Goal: Task Accomplishment & Management: Use online tool/utility

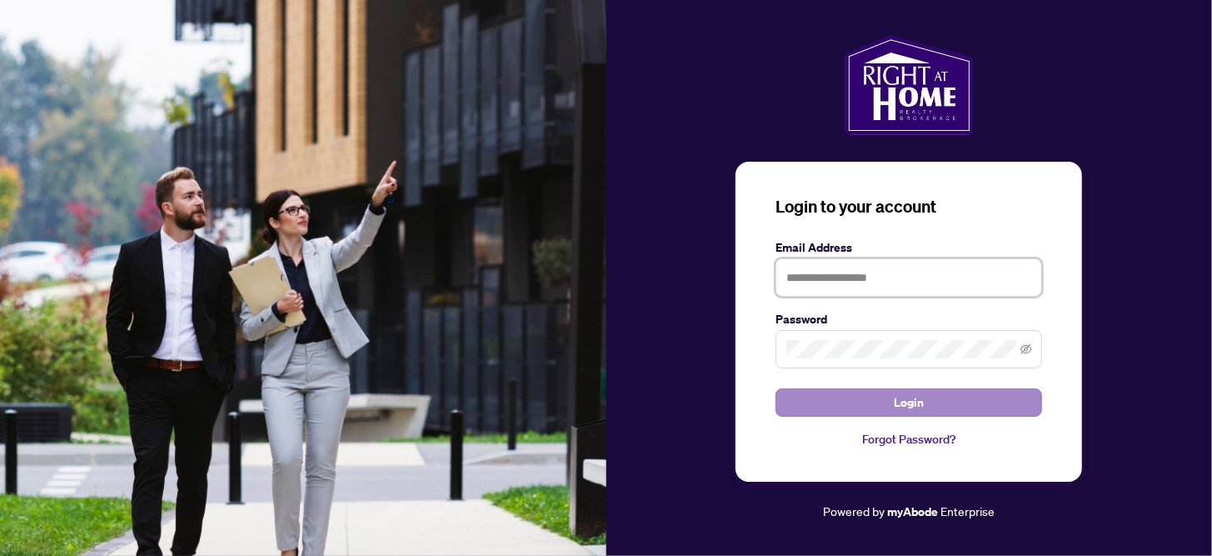
type input "**********"
click at [855, 405] on button "Login" at bounding box center [909, 402] width 267 height 28
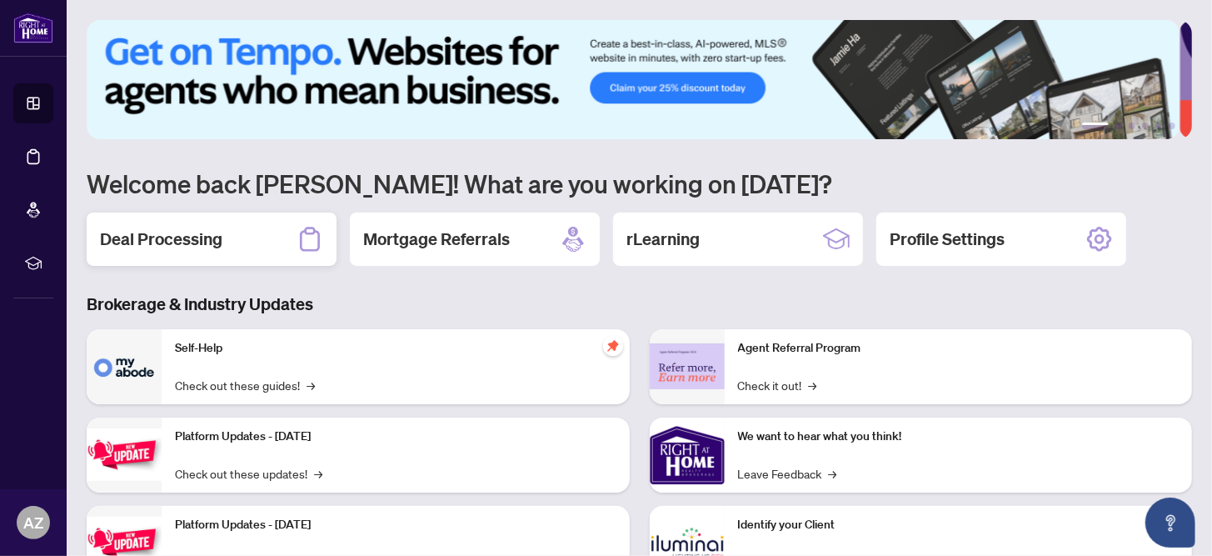
click at [191, 236] on h2 "Deal Processing" at bounding box center [161, 238] width 122 height 23
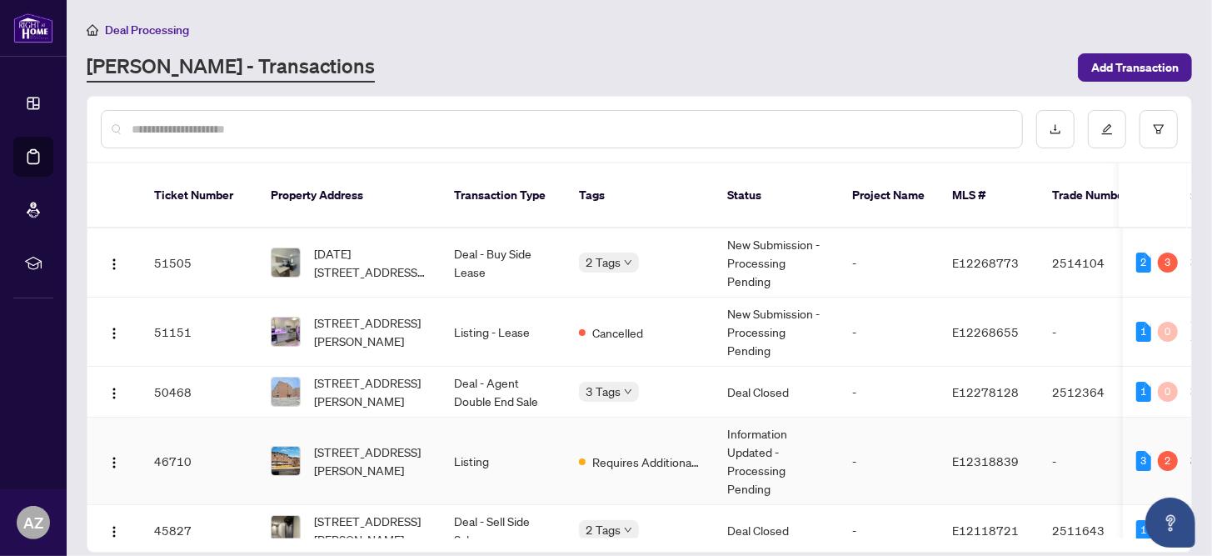
scroll to position [82, 0]
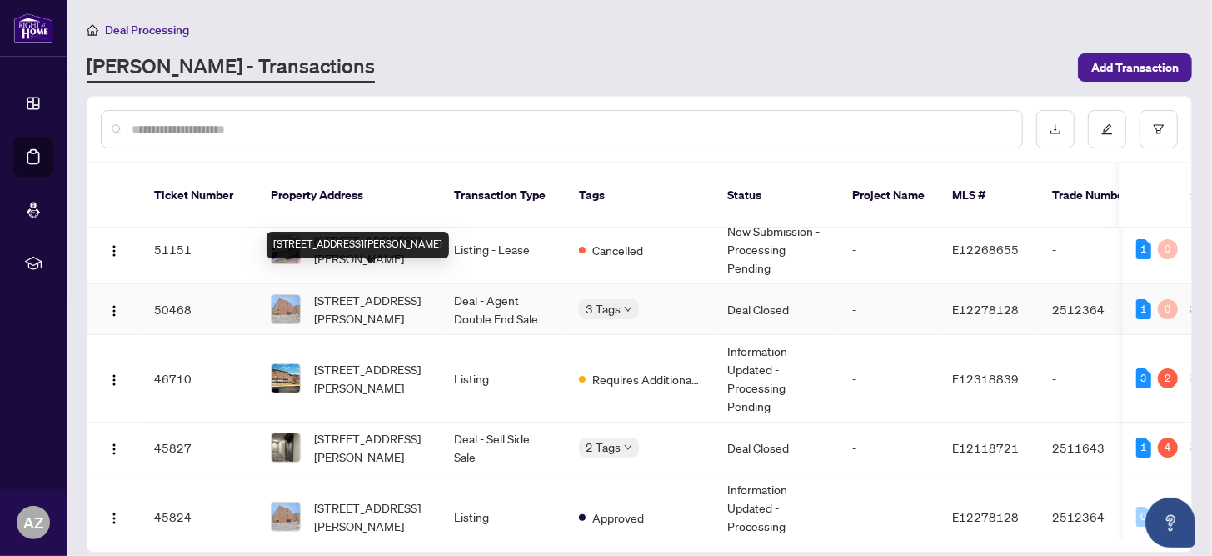
click at [338, 294] on span "[STREET_ADDRESS][PERSON_NAME]" at bounding box center [370, 309] width 113 height 37
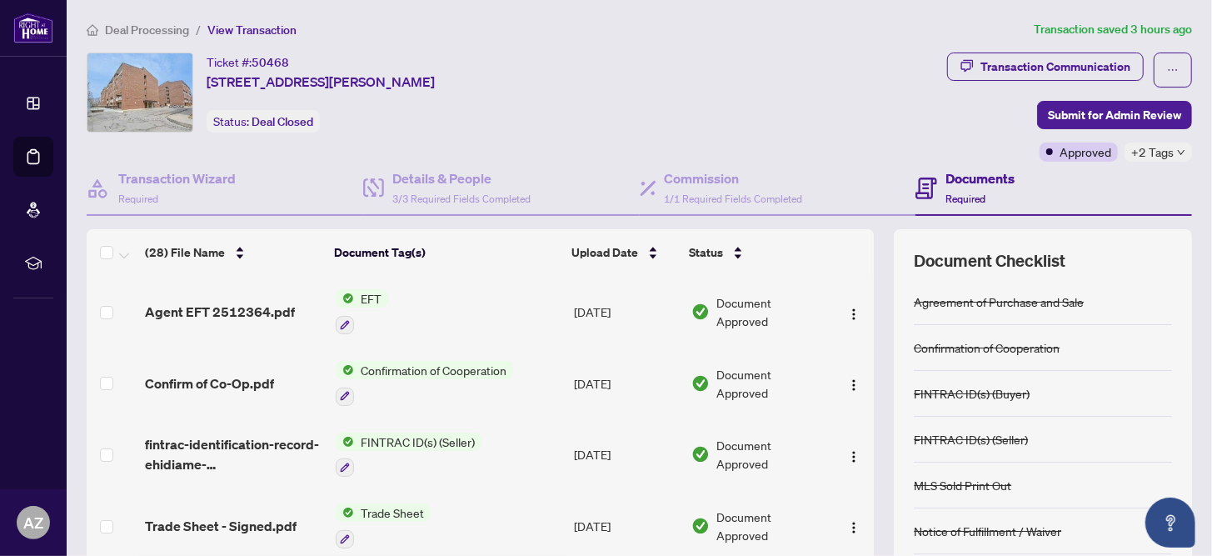
click at [372, 296] on span "EFT" at bounding box center [371, 298] width 34 height 18
click at [700, 93] on div "Ticket #: 50468 [STREET_ADDRESS][PERSON_NAME] Status: Deal Closed" at bounding box center [514, 92] width 854 height 80
click at [357, 295] on span "EFT" at bounding box center [371, 298] width 34 height 18
click at [317, 382] on span "EFT" at bounding box center [300, 379] width 34 height 18
